Goal: Information Seeking & Learning: Learn about a topic

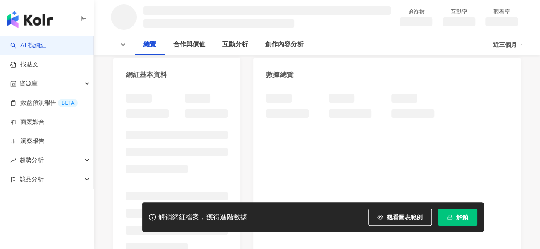
scroll to position [85, 0]
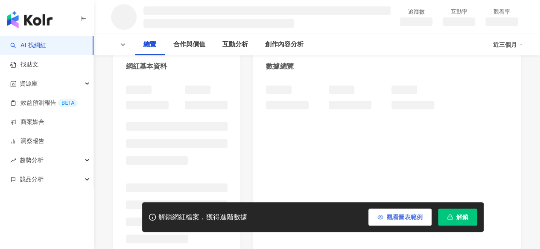
click at [385, 221] on button "觀看圖表範例" at bounding box center [399, 217] width 63 height 17
